Goal: Information Seeking & Learning: Learn about a topic

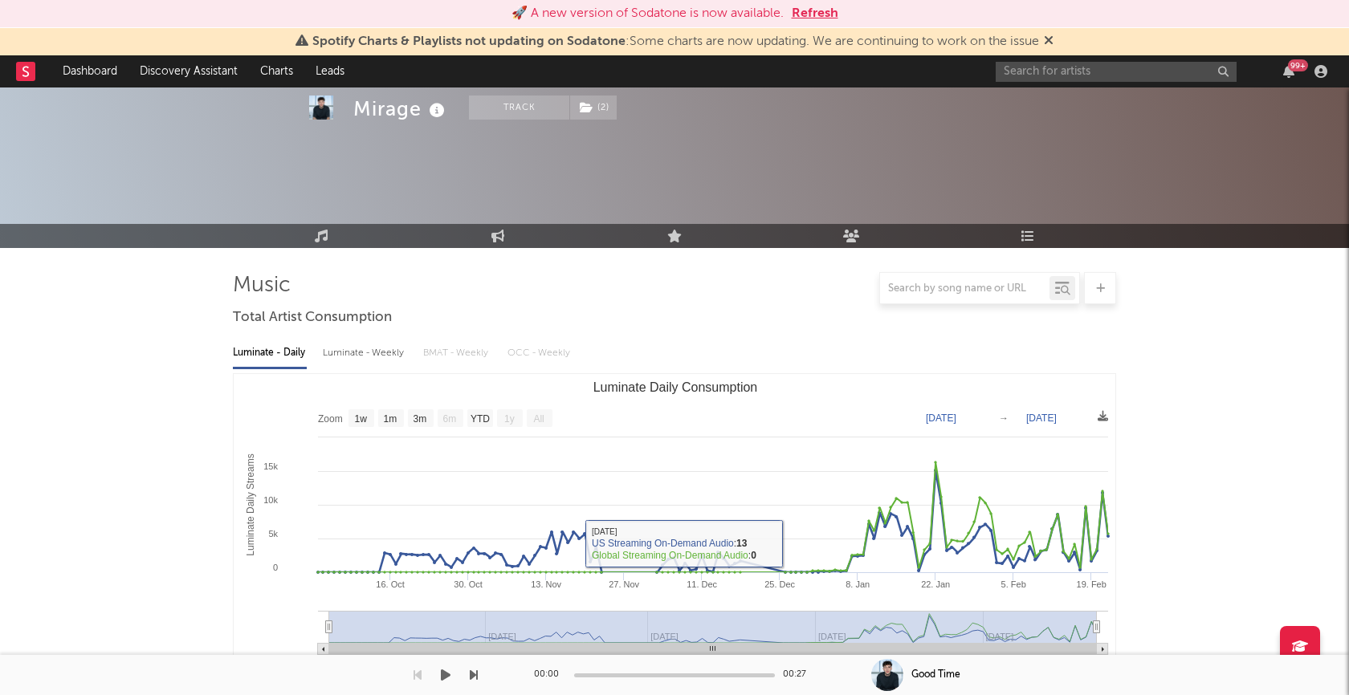
select select "1w"
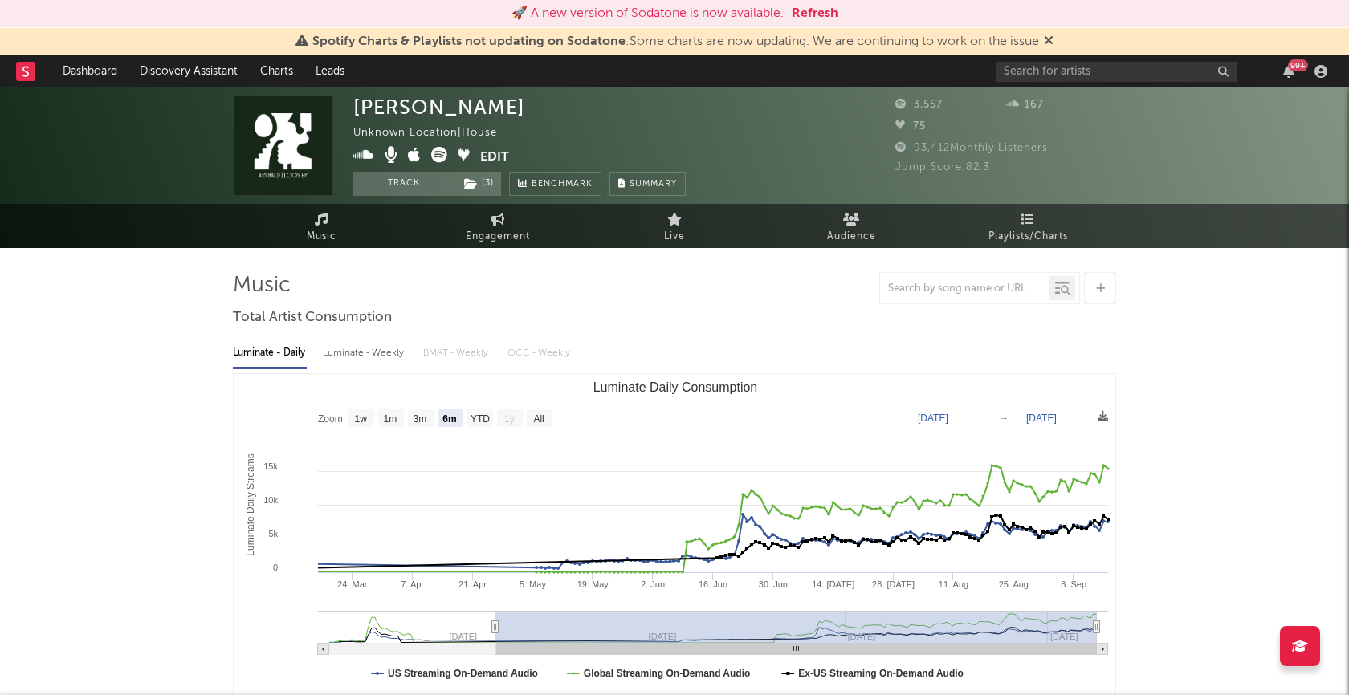
select select "6m"
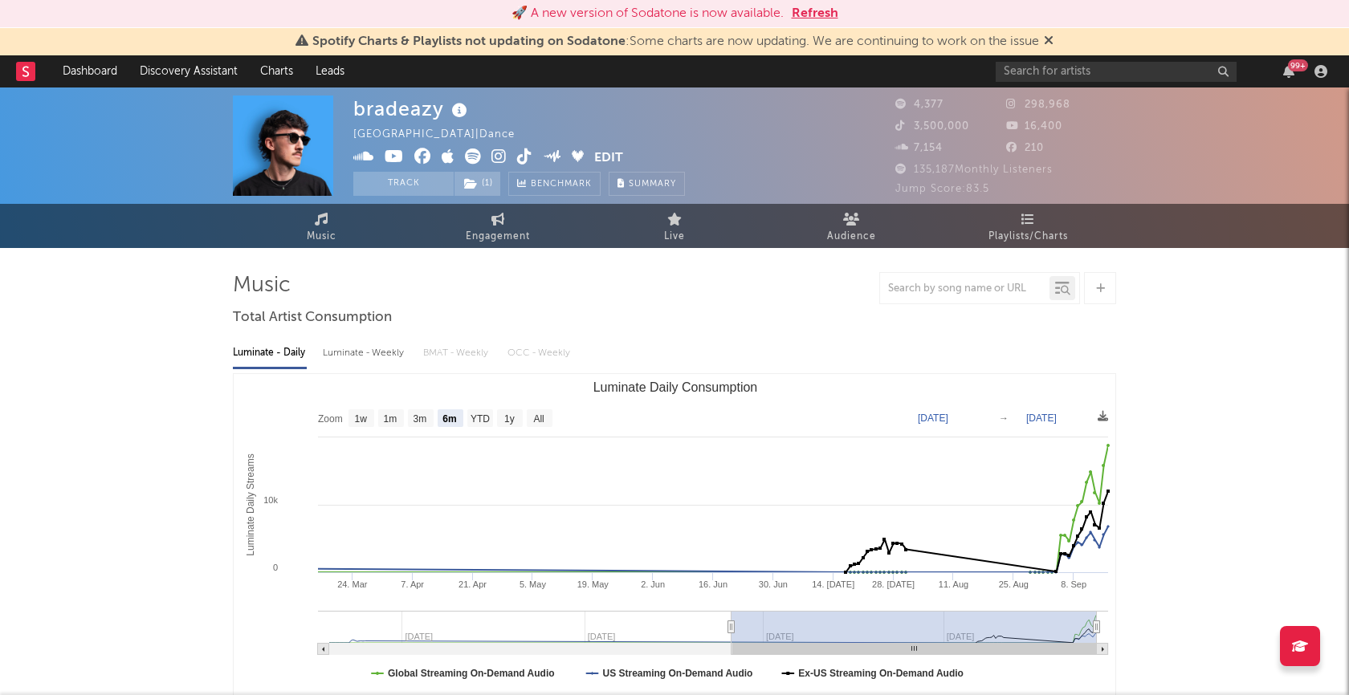
select select "6m"
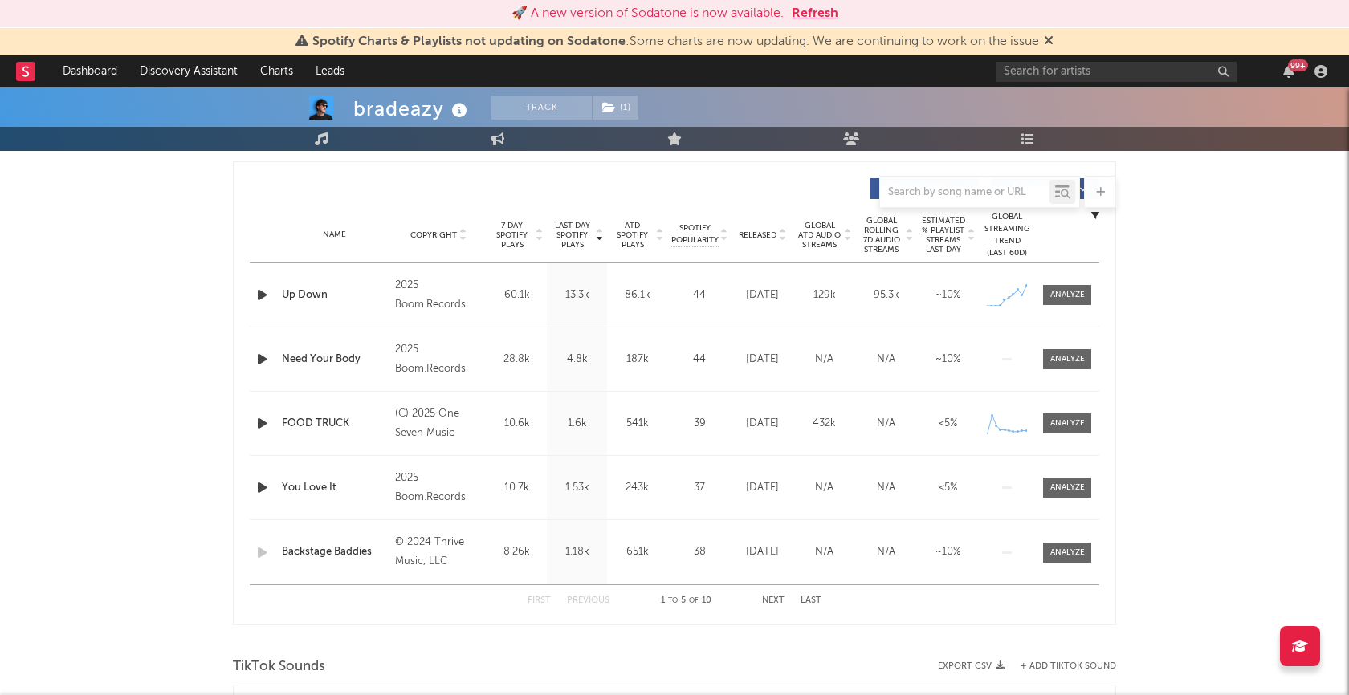
scroll to position [579, 0]
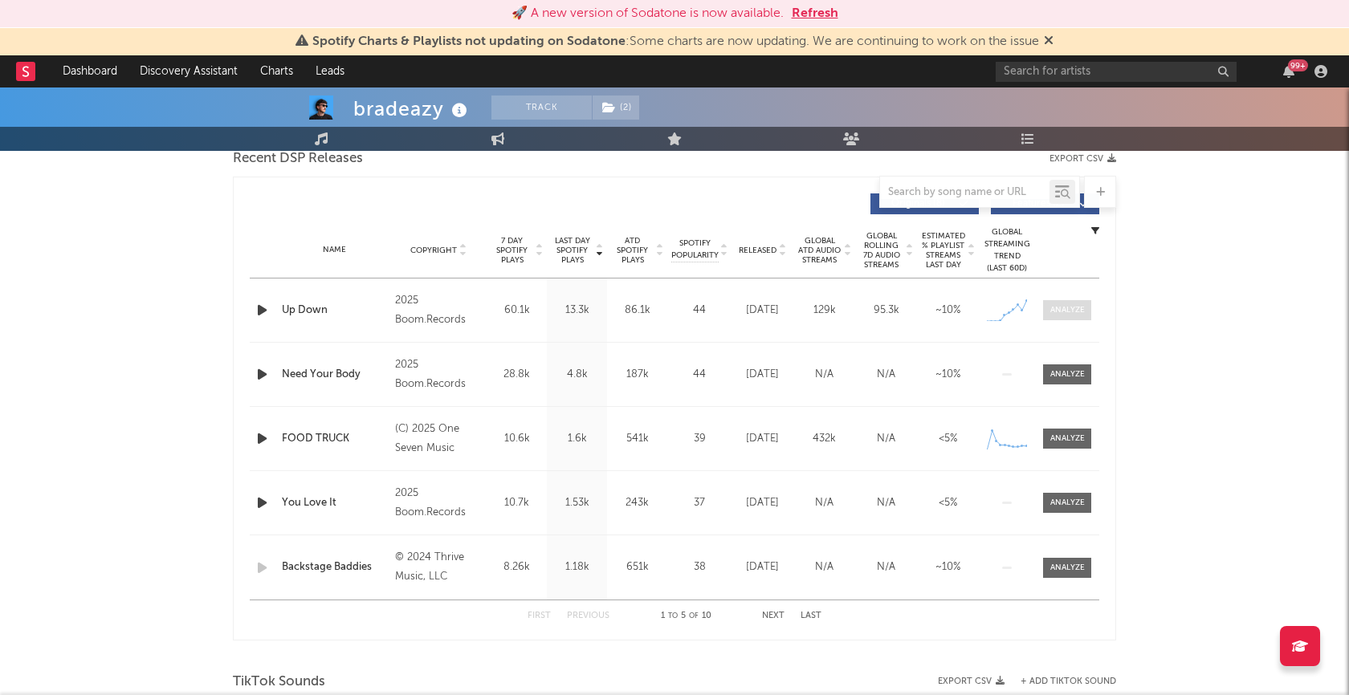
click at [1067, 307] on div at bounding box center [1067, 310] width 35 height 12
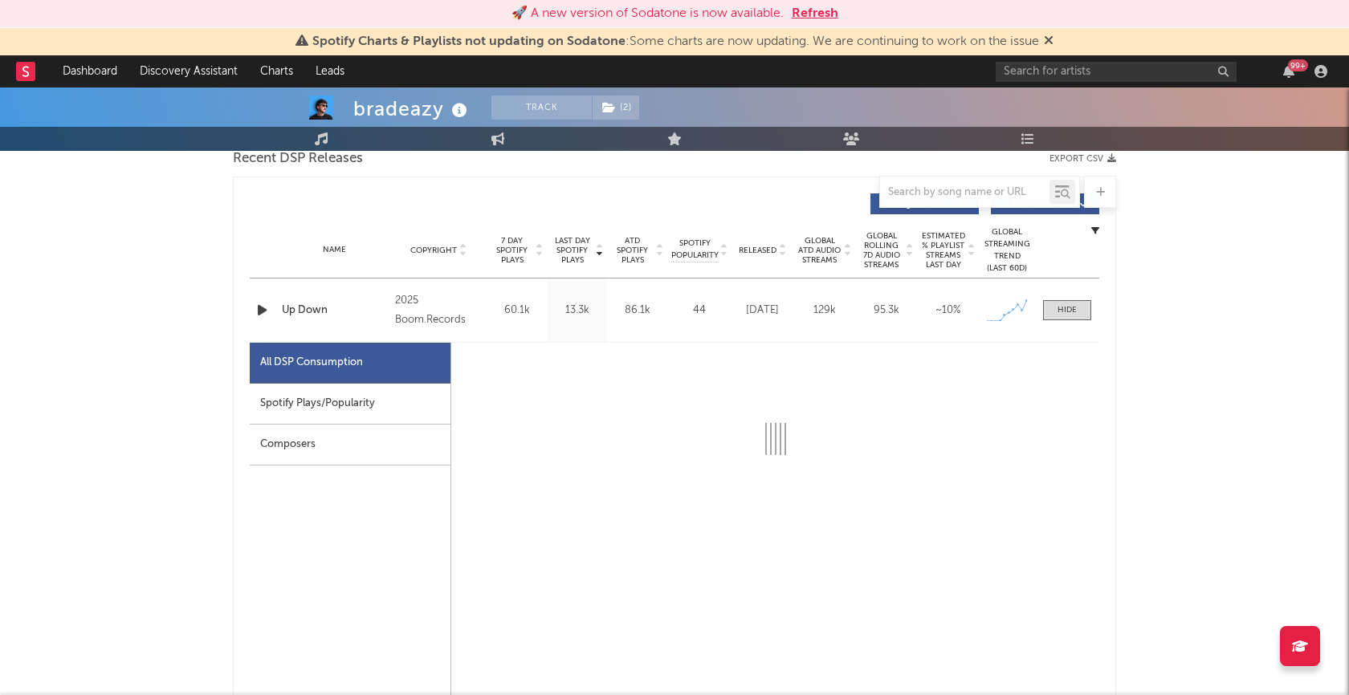
select select "1w"
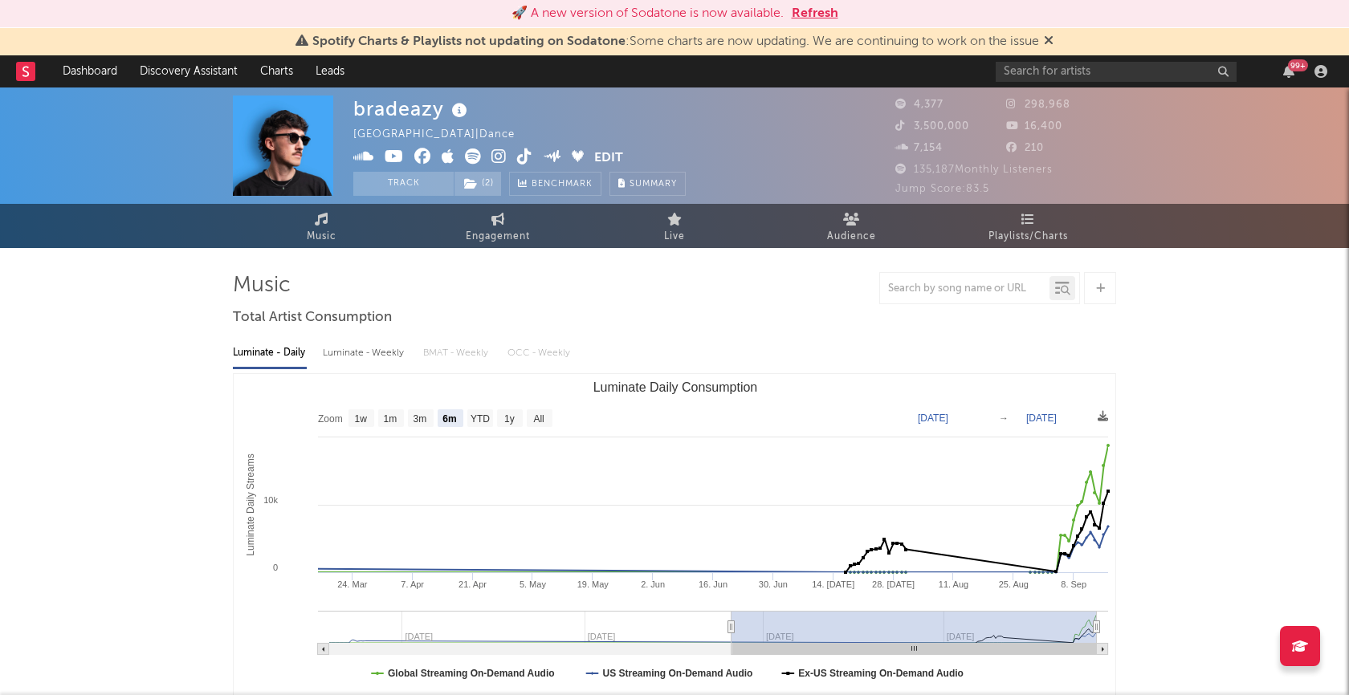
scroll to position [77, 0]
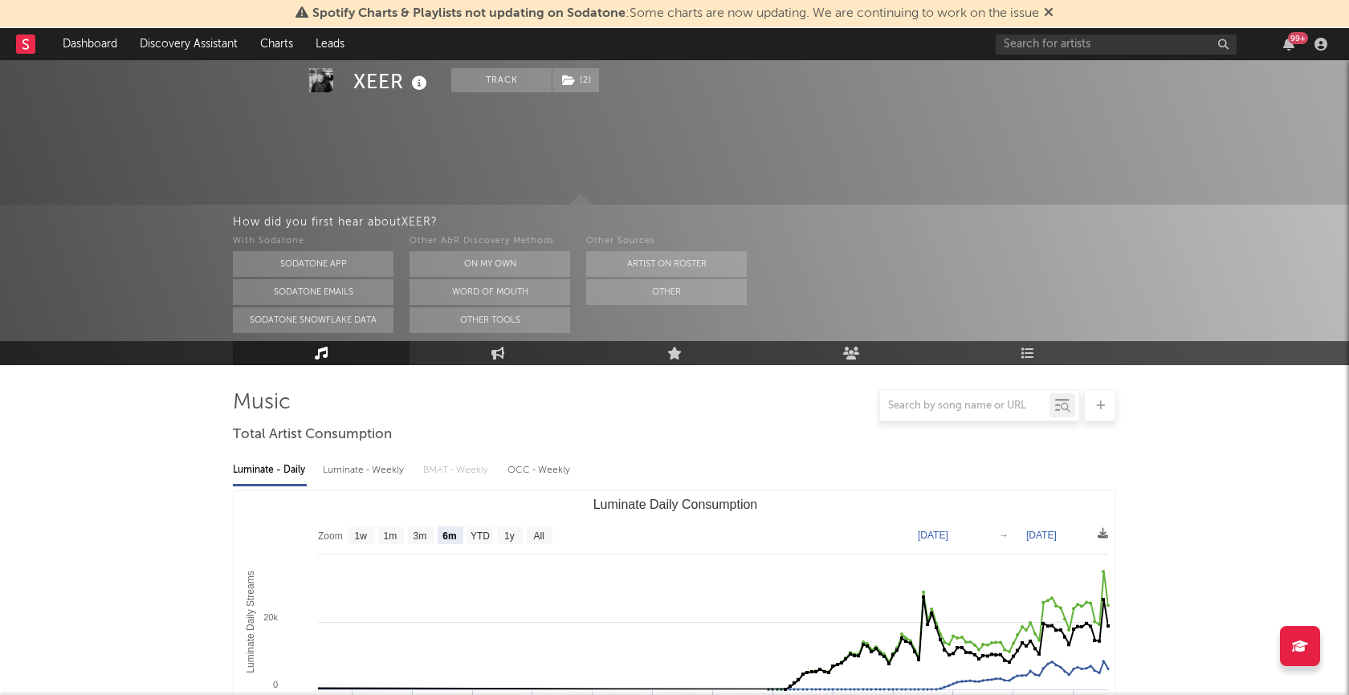
select select "6m"
select select "1w"
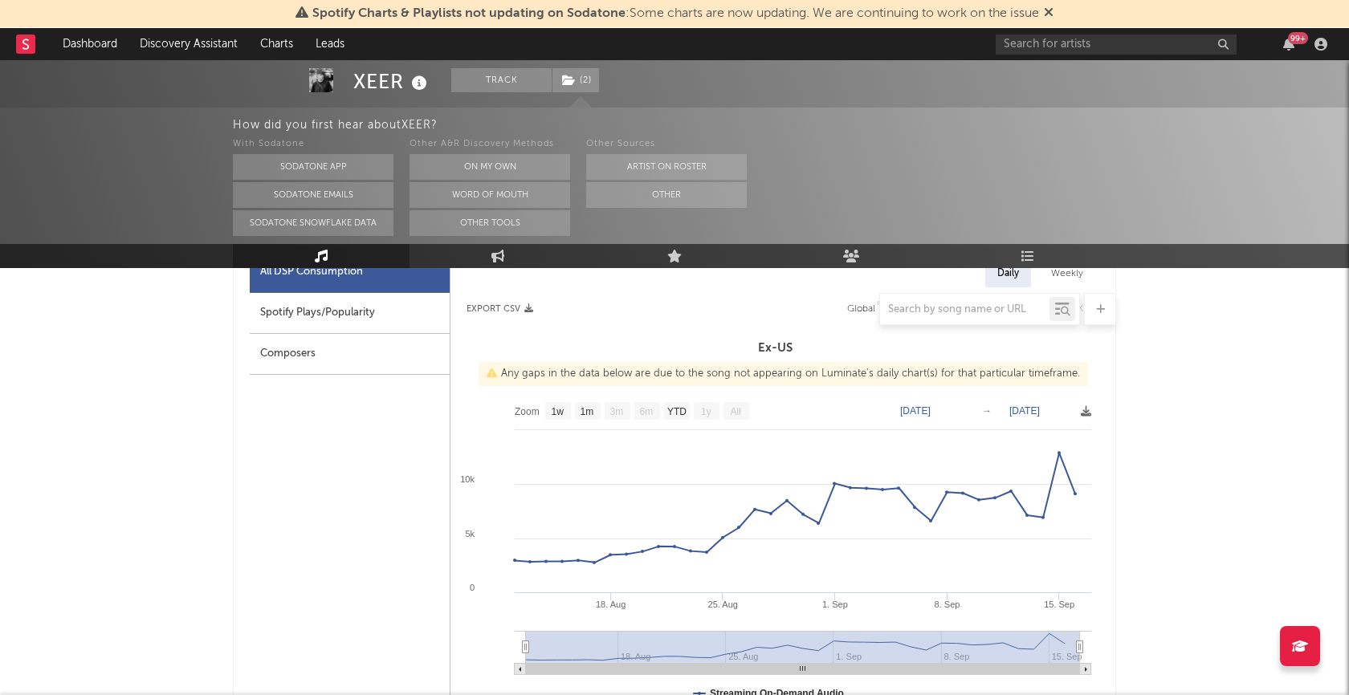
click at [25, 43] on rect at bounding box center [25, 44] width 19 height 19
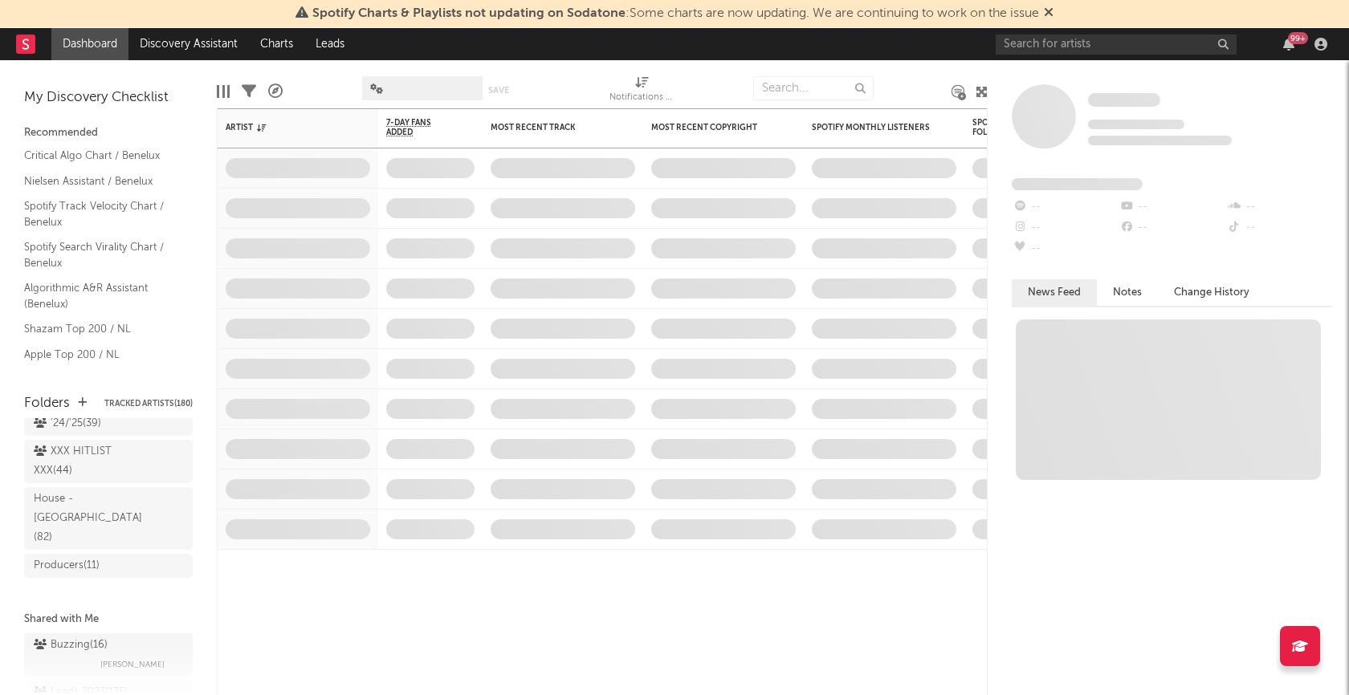
scroll to position [793, 0]
click at [107, 652] on div "Buzzing ( 16 )" at bounding box center [71, 661] width 74 height 19
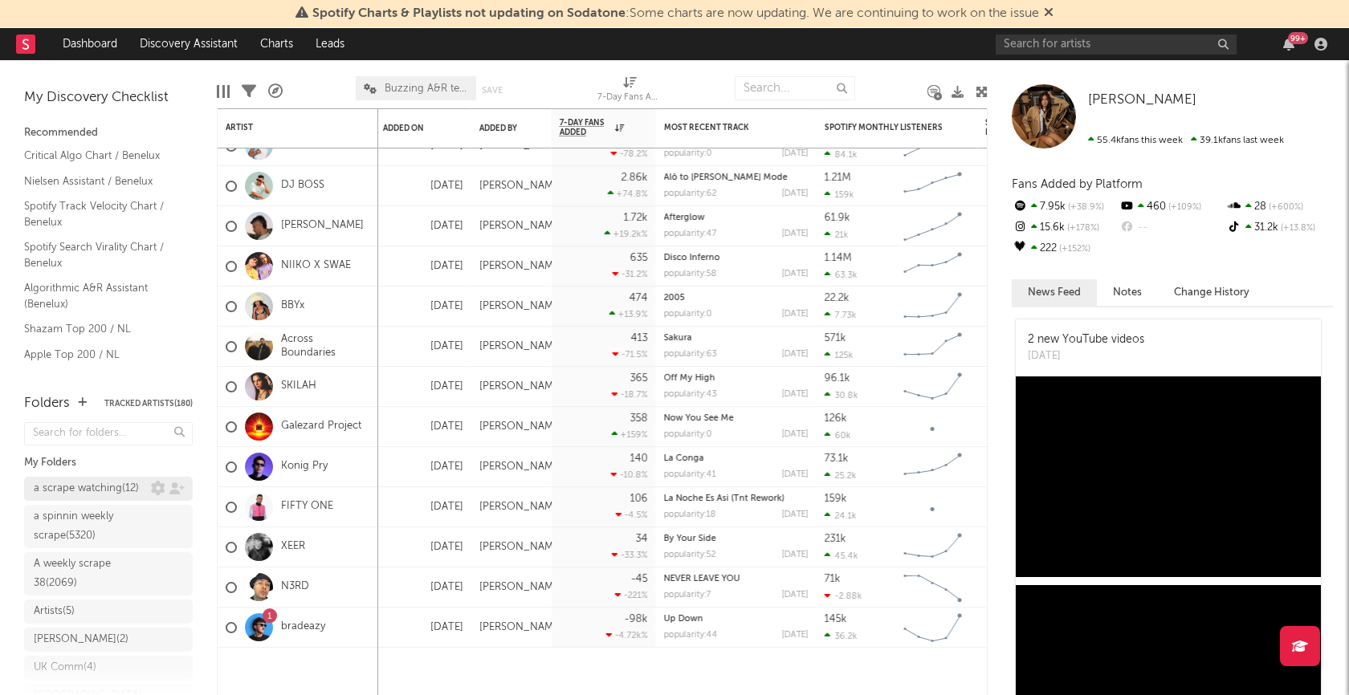
click at [104, 492] on div "a scrape watching ( 12 )" at bounding box center [86, 488] width 105 height 19
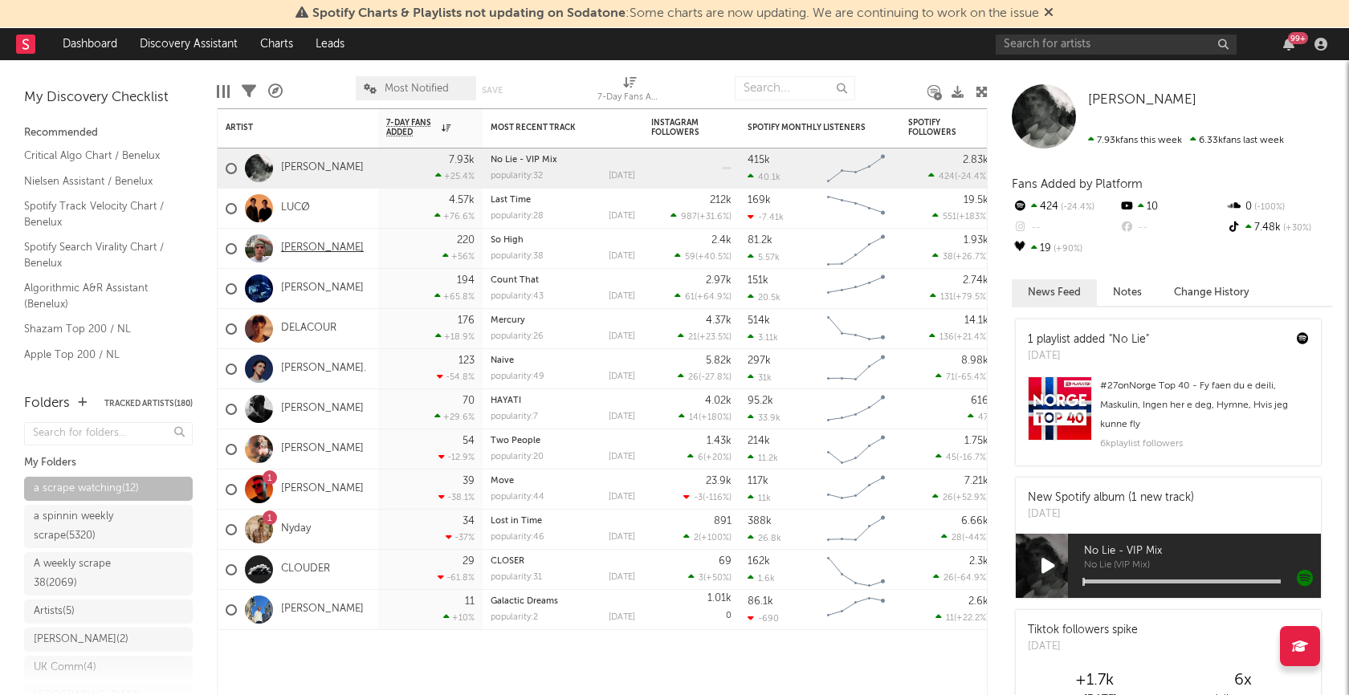
click at [299, 247] on link "[PERSON_NAME]" at bounding box center [322, 249] width 83 height 14
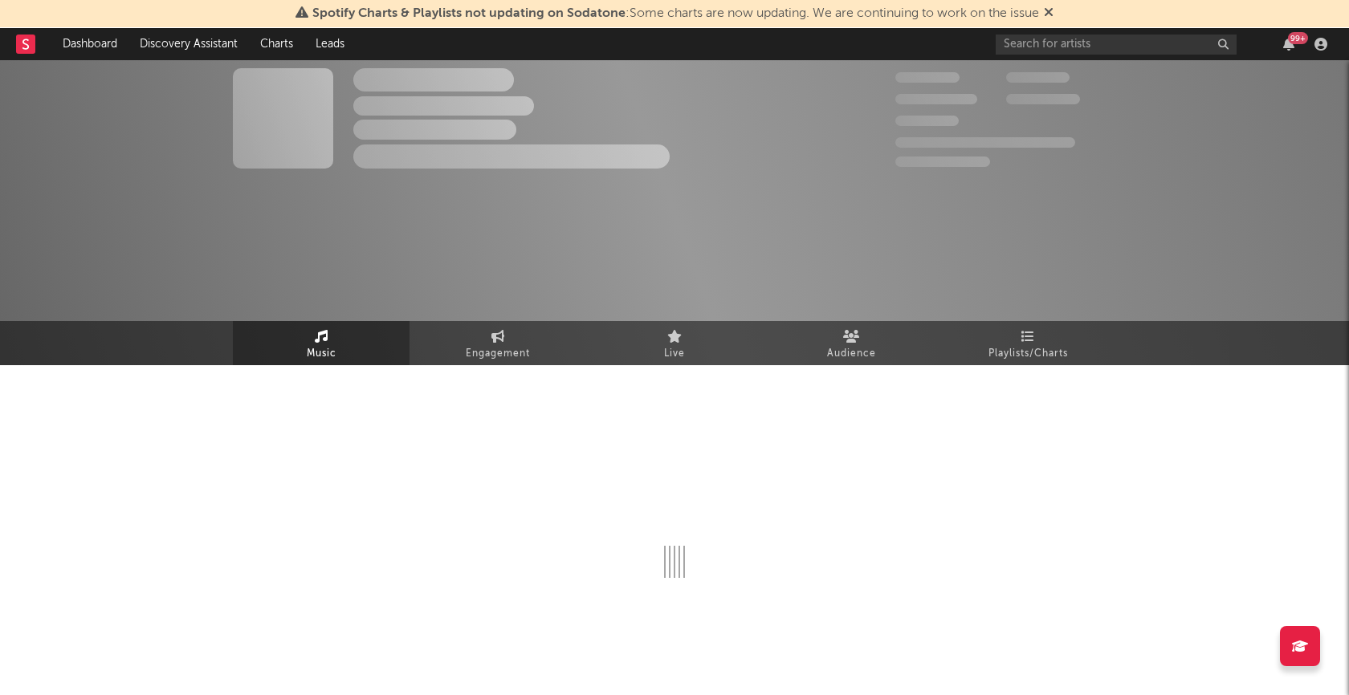
select select "6m"
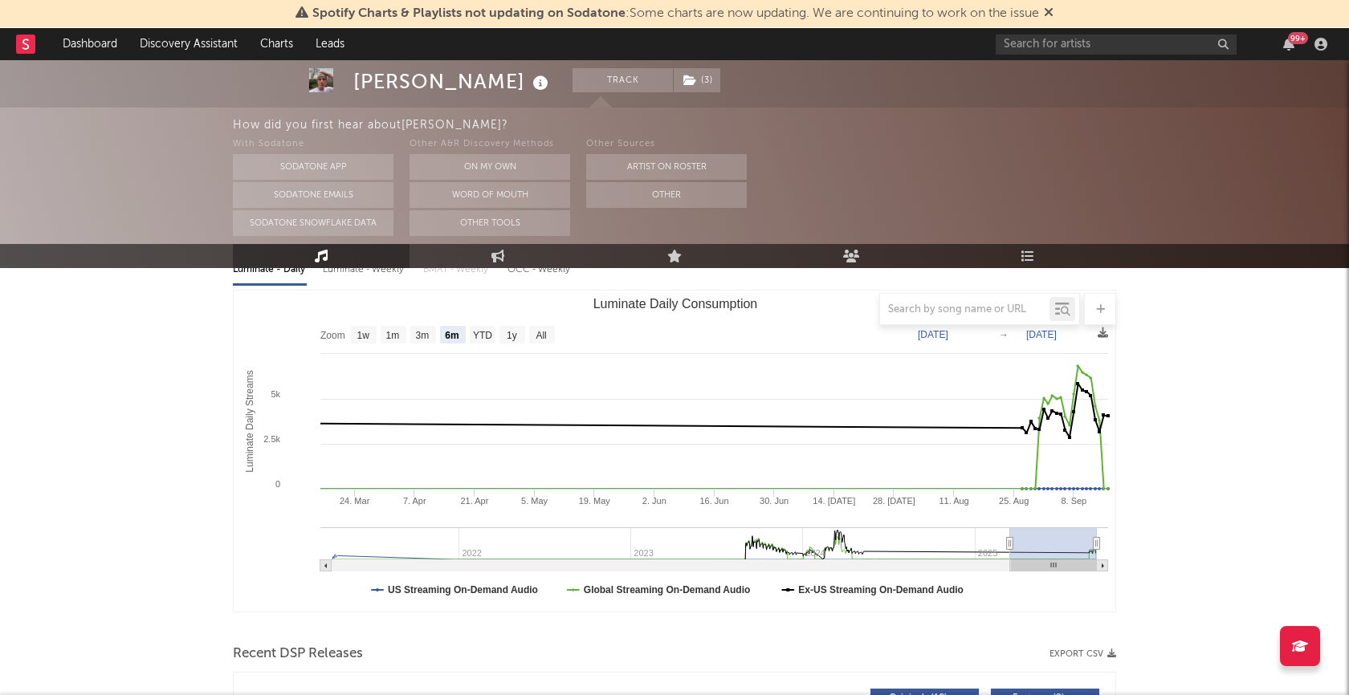
scroll to position [204, 0]
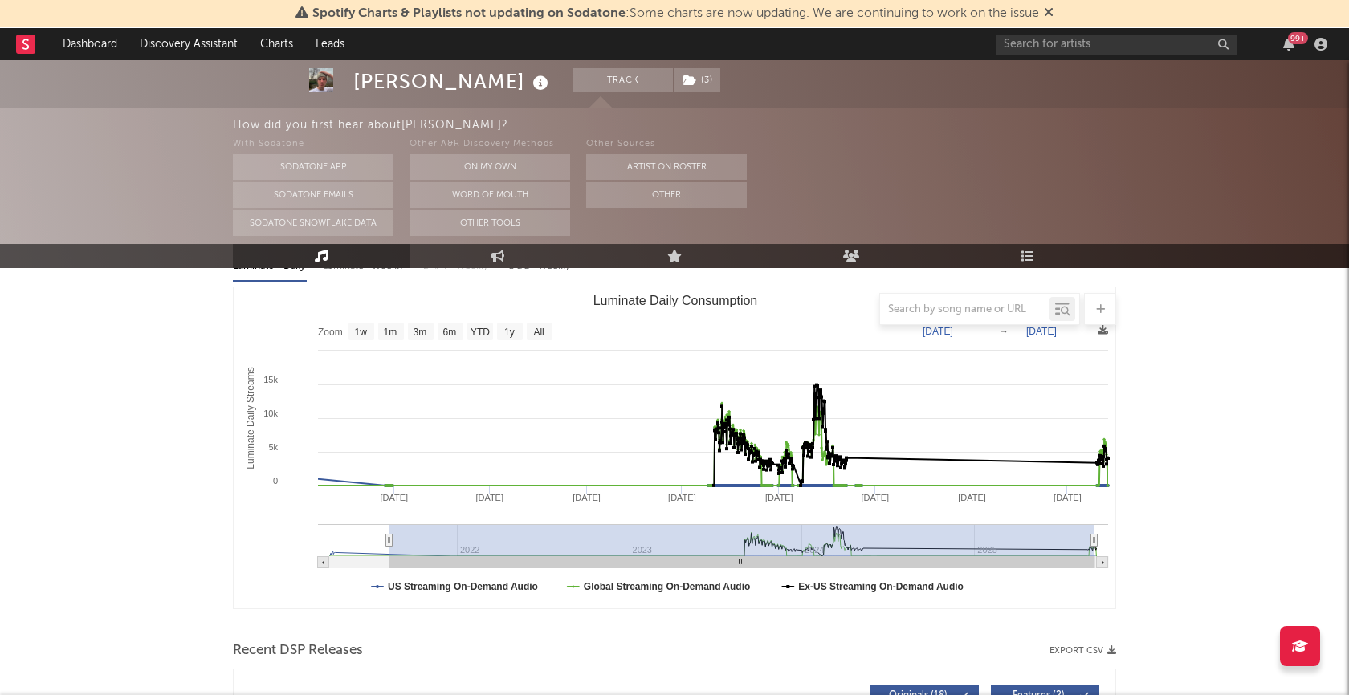
drag, startPoint x: 1010, startPoint y: 539, endPoint x: 389, endPoint y: 538, distance: 620.6
click at [389, 538] on icon "Luminate Daily Consumption" at bounding box center [389, 541] width 6 height 12
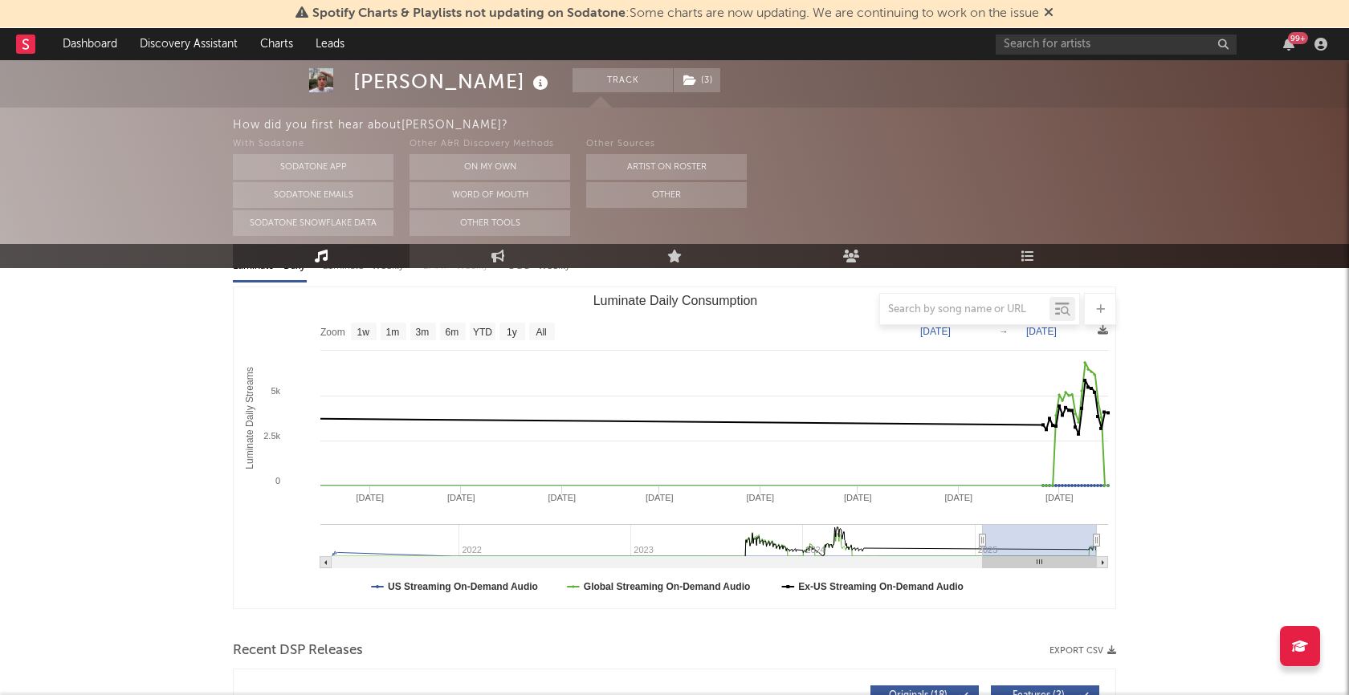
type input "[DATE]"
select select "6m"
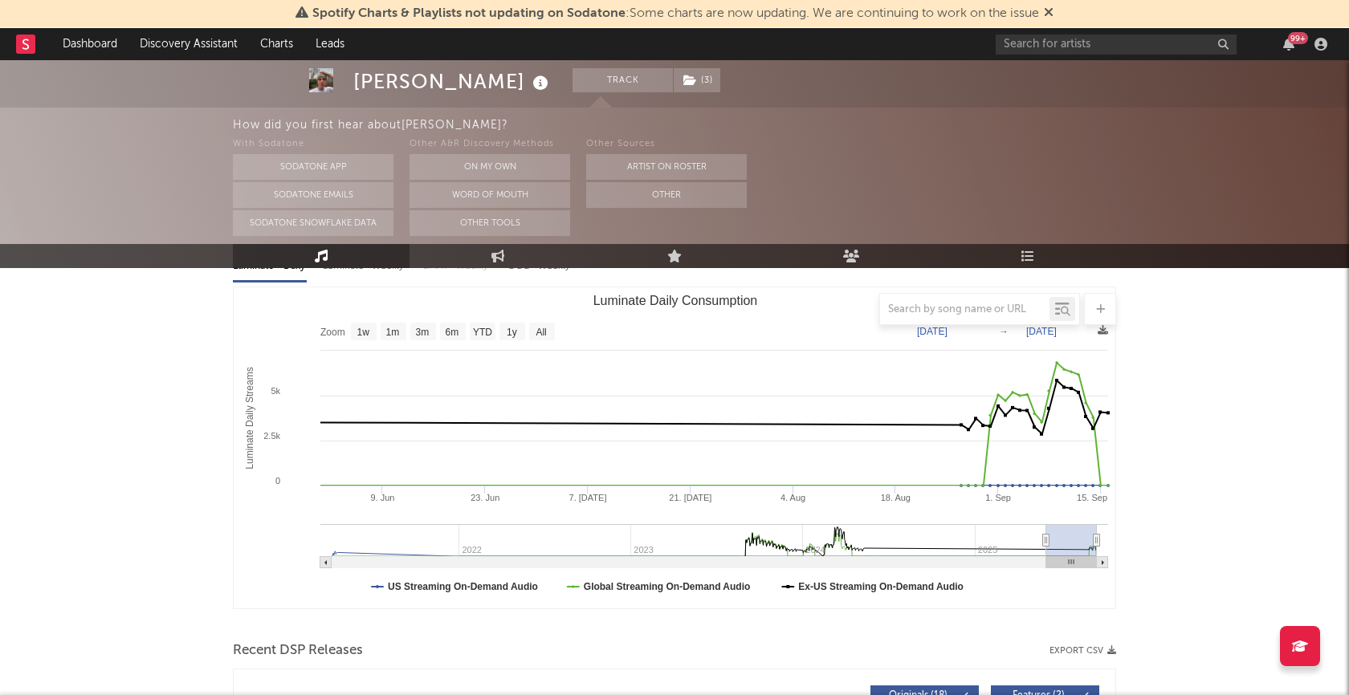
type input "[DATE]"
select select "3m"
type input "[DATE]"
drag, startPoint x: 389, startPoint y: 542, endPoint x: 1055, endPoint y: 519, distance: 665.9
click at [1055, 519] on icon "Created with Highcharts 10.3.3 Luminate Daily Streams Luminate Daily Consumptio…" at bounding box center [675, 447] width 882 height 321
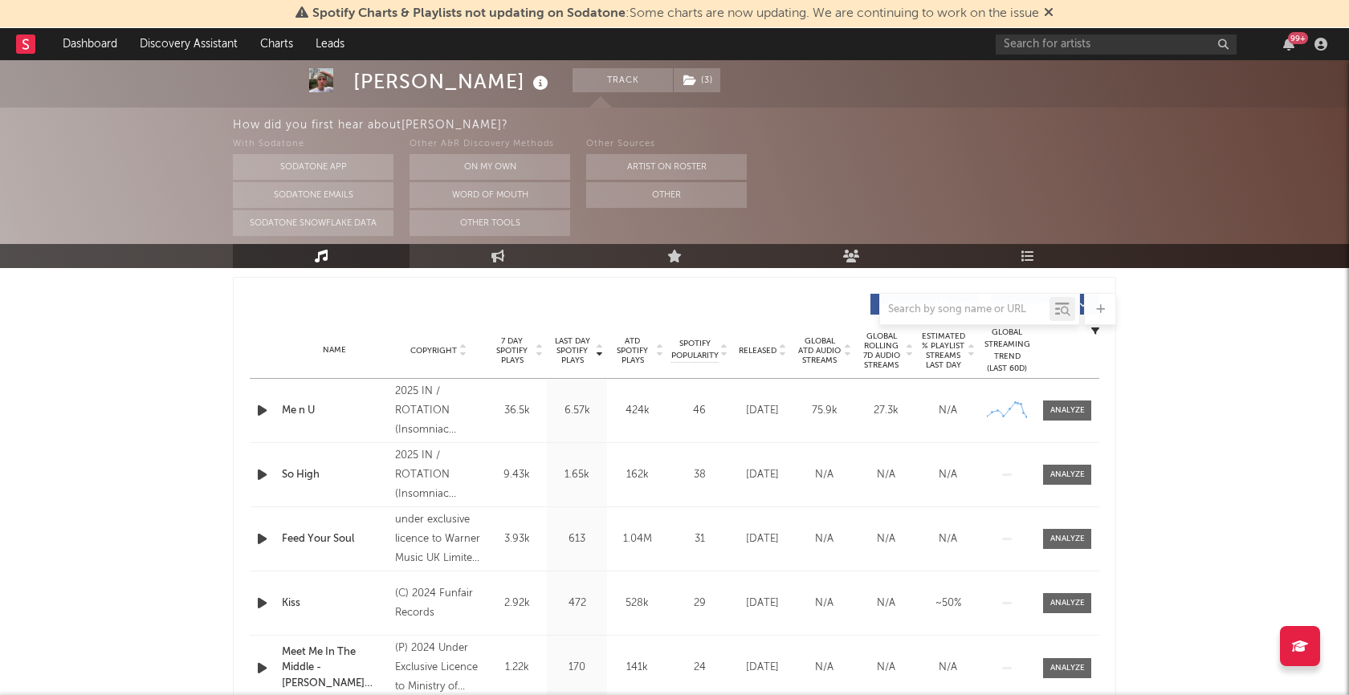
scroll to position [584, 0]
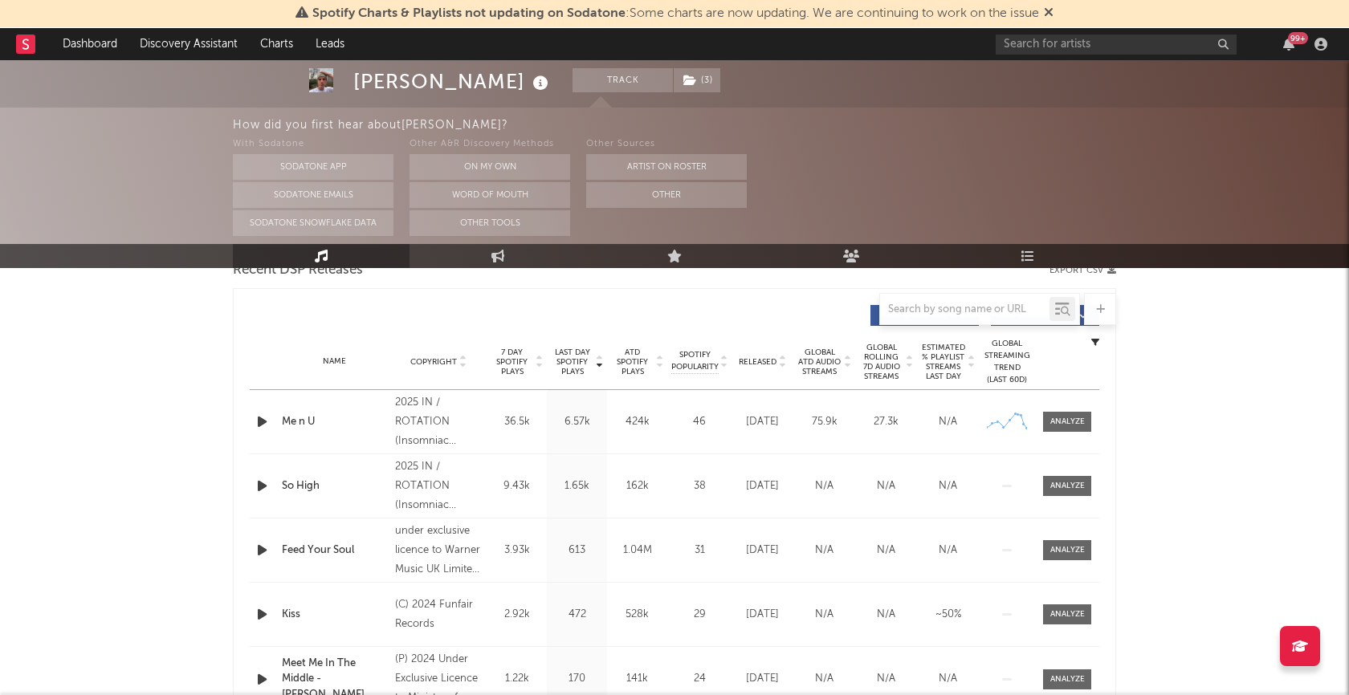
click at [263, 421] on icon "button" at bounding box center [262, 422] width 17 height 20
click at [647, 676] on div at bounding box center [674, 676] width 201 height 4
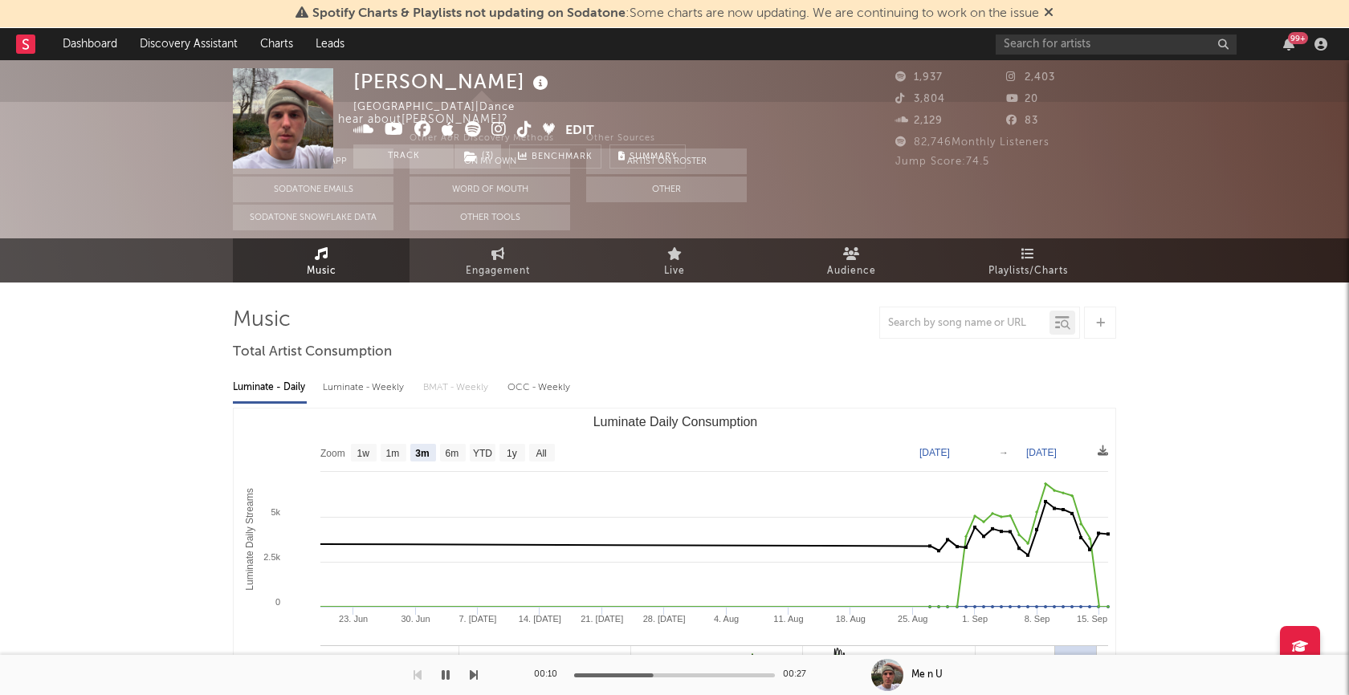
scroll to position [0, 0]
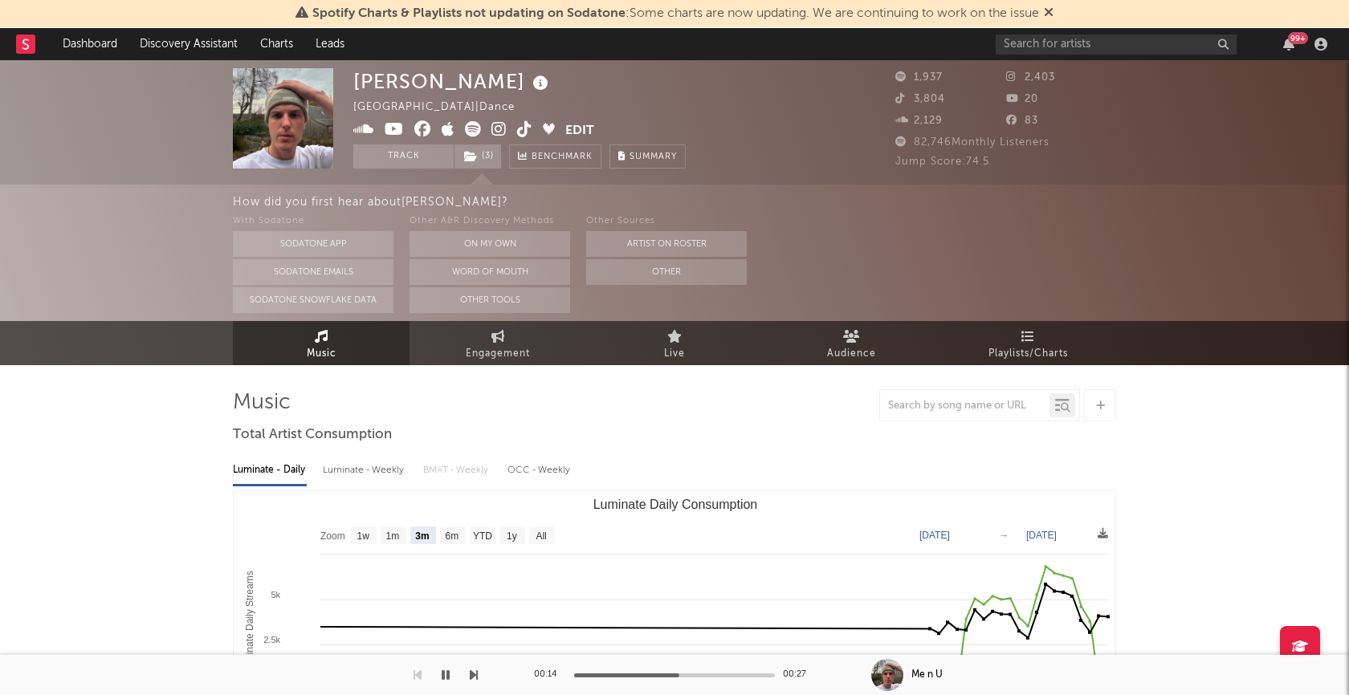
click at [450, 678] on button "button" at bounding box center [446, 675] width 16 height 40
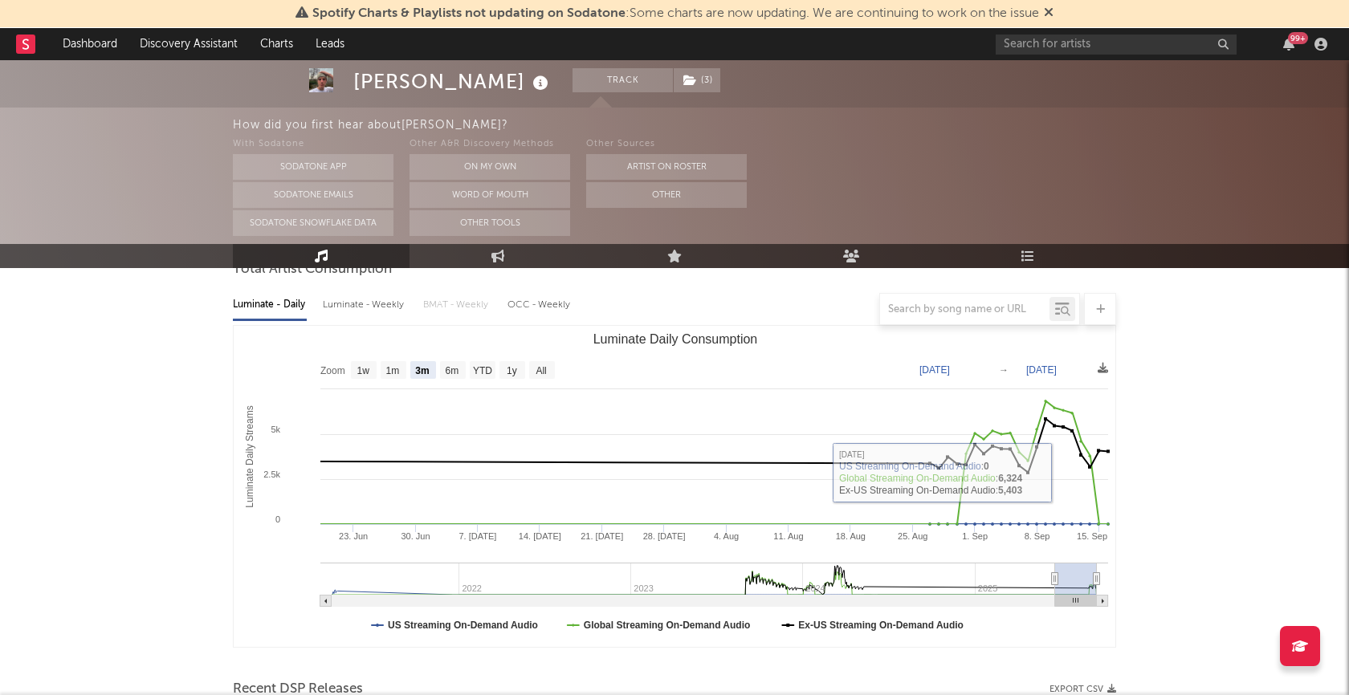
scroll to position [172, 0]
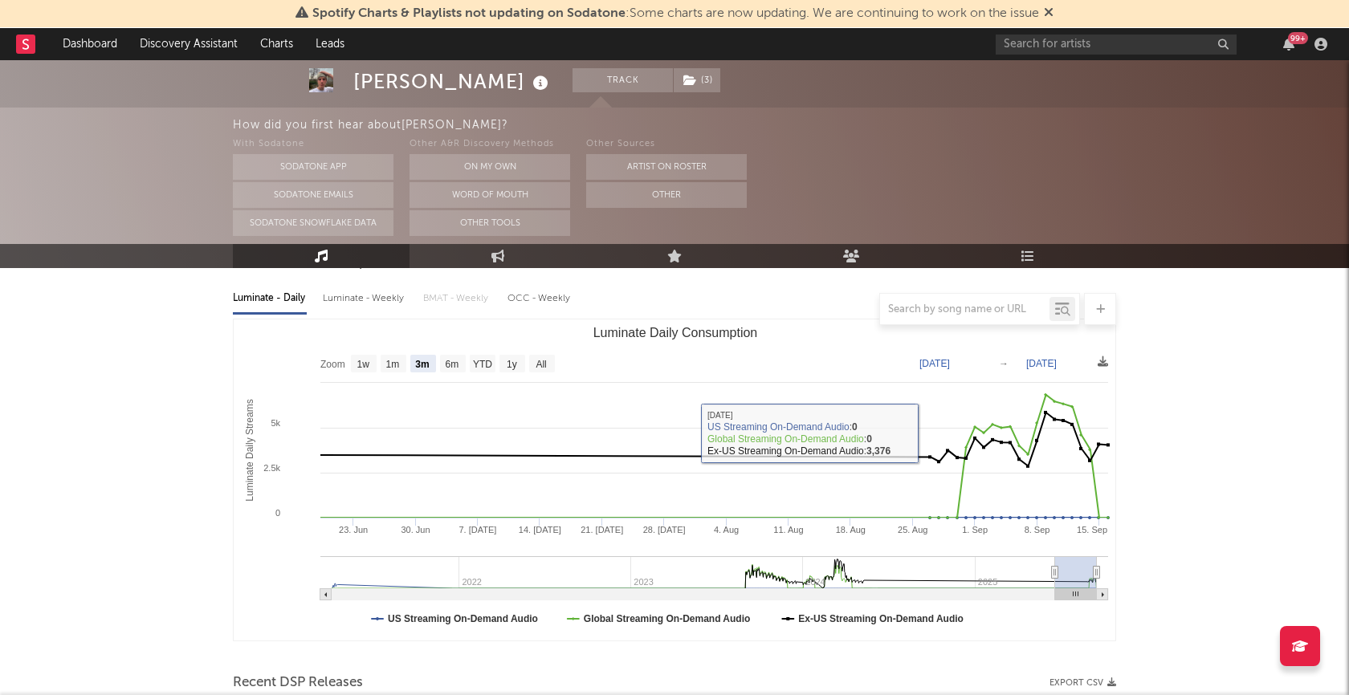
click at [30, 51] on rect at bounding box center [25, 44] width 19 height 19
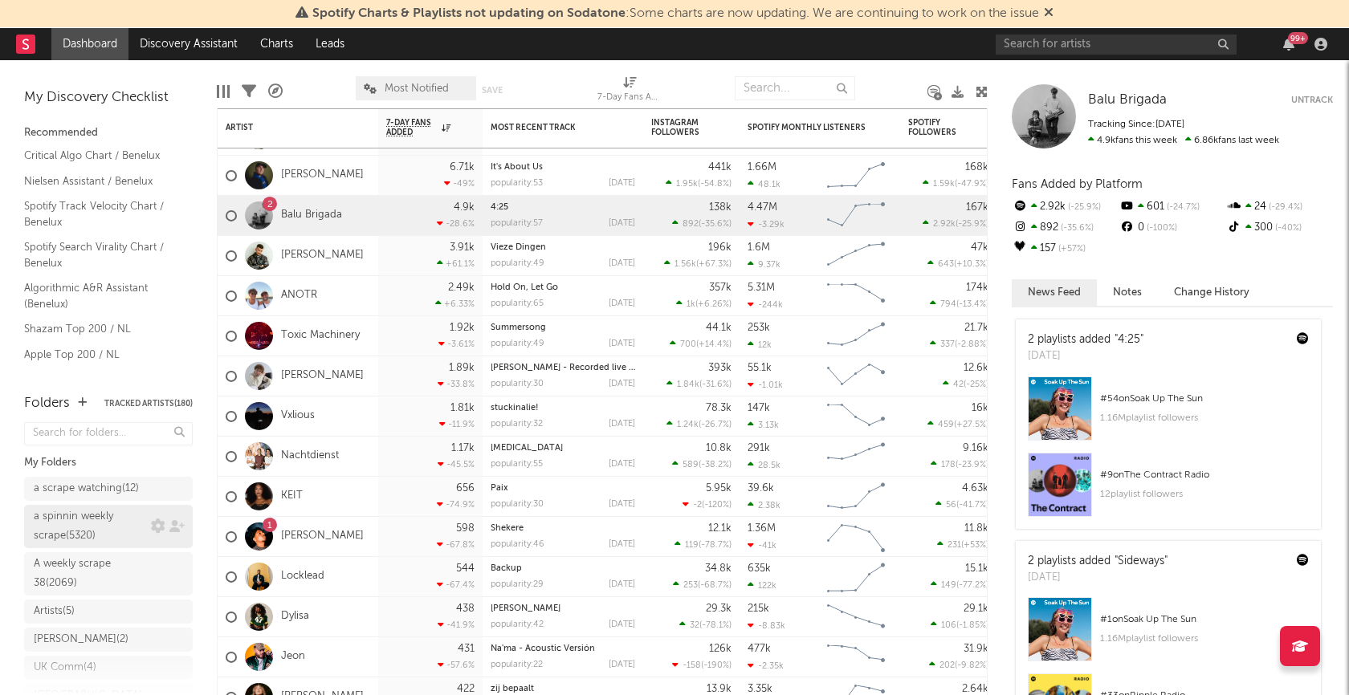
click at [88, 527] on div "a spinnin weekly scrape ( 5320 )" at bounding box center [90, 526] width 113 height 39
